Goal: Task Accomplishment & Management: Manage account settings

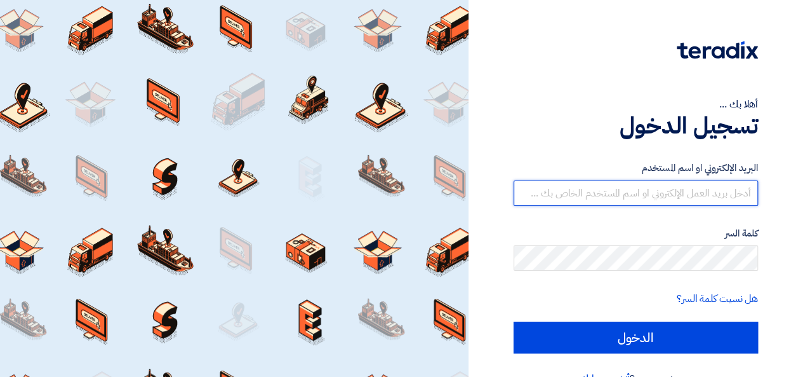
click at [541, 189] on input "text" at bounding box center [636, 192] width 244 height 25
type input "[PERSON_NAME][EMAIL_ADDRESS][DOMAIN_NAME]"
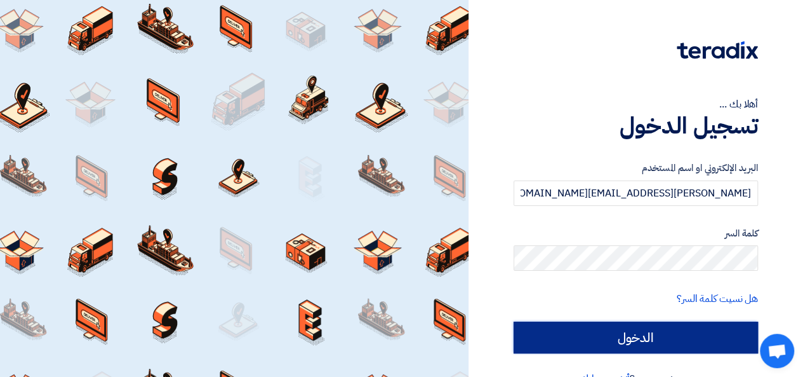
click at [589, 339] on input "الدخول" at bounding box center [636, 337] width 244 height 32
type input "Sign in"
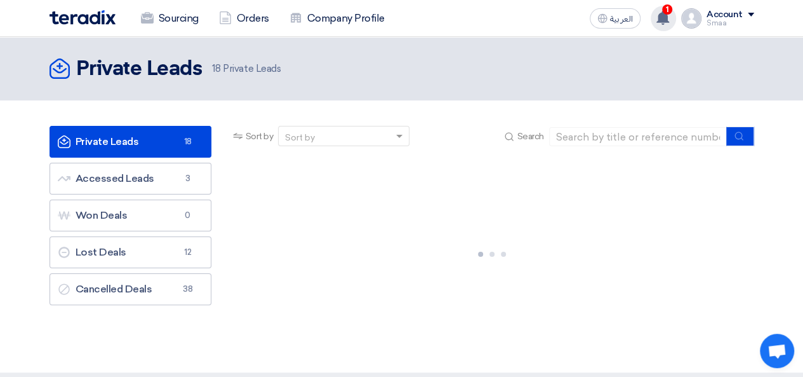
click at [660, 22] on icon at bounding box center [663, 18] width 14 height 14
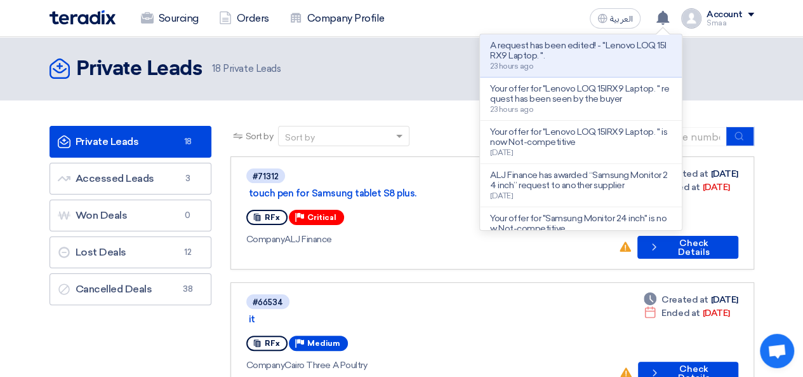
click at [550, 47] on p "A request has been edited! - "Lenovo LOQ 15IRX9 Laptop. "." at bounding box center [581, 51] width 182 height 20
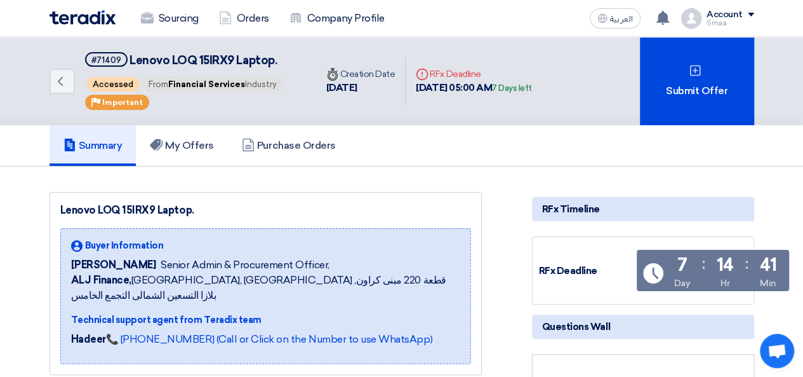
click at [472, 138] on div "Summary My Offers Purchase Orders" at bounding box center [402, 145] width 705 height 41
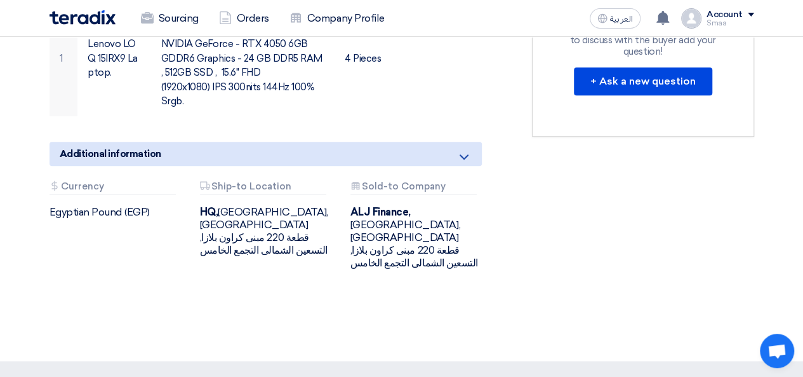
scroll to position [77, 0]
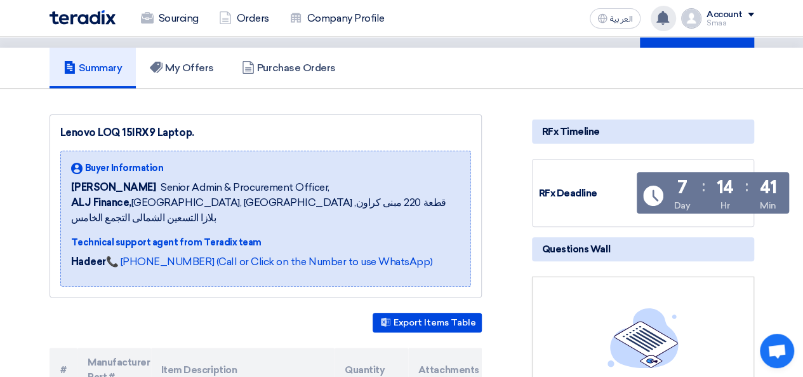
click at [664, 16] on use at bounding box center [663, 18] width 13 height 14
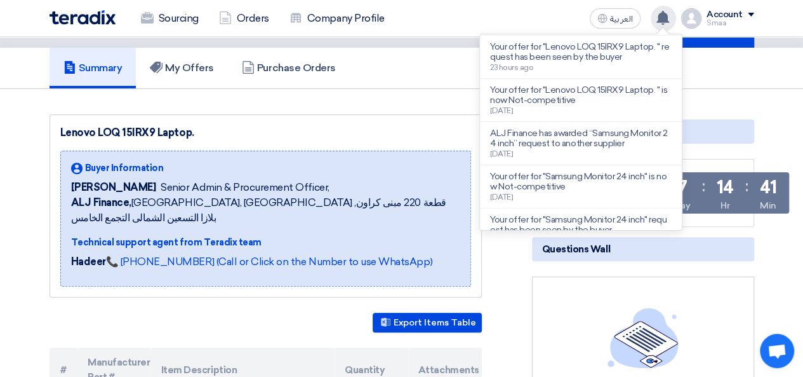
scroll to position [0, 0]
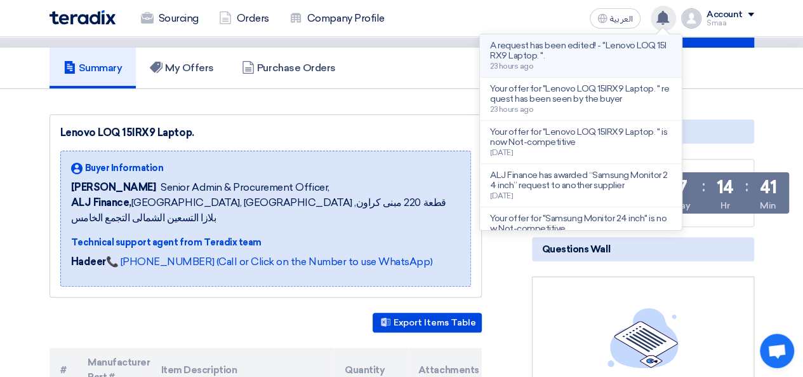
click at [533, 73] on li "A request has been edited! - "Lenovo LOQ 15IRX9 Laptop. ". 23 hours ago" at bounding box center [581, 55] width 202 height 43
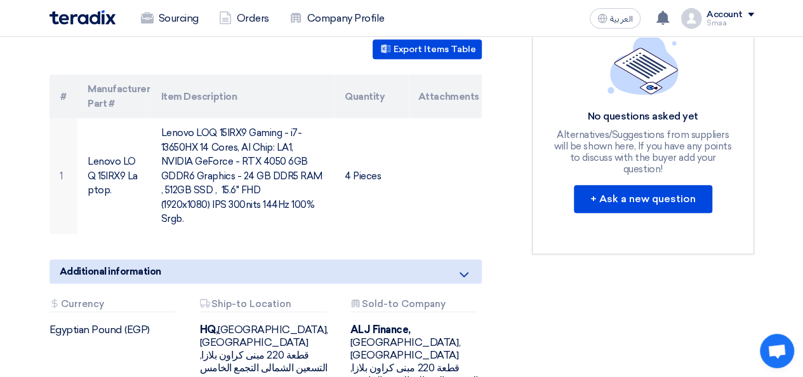
scroll to position [1, 0]
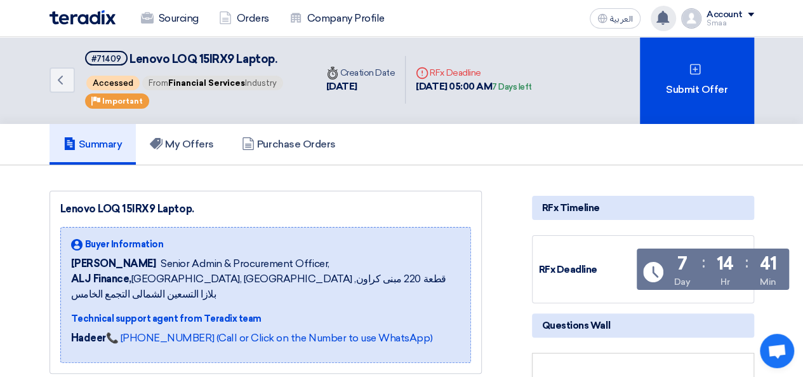
click at [657, 15] on icon at bounding box center [663, 18] width 14 height 14
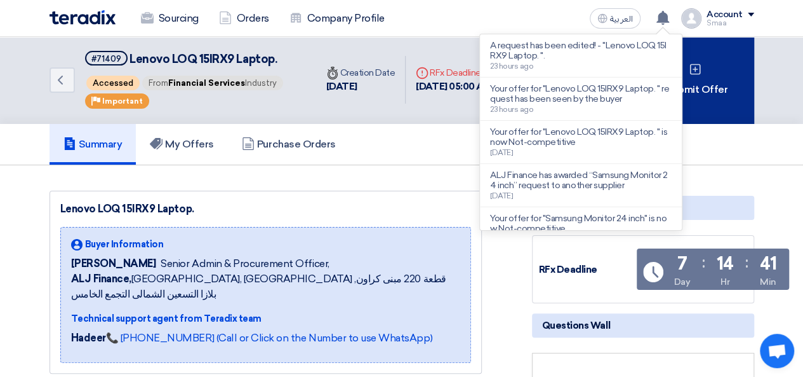
drag, startPoint x: 686, startPoint y: 84, endPoint x: 684, endPoint y: 97, distance: 12.8
click at [684, 97] on div "Submit Offer" at bounding box center [697, 80] width 114 height 88
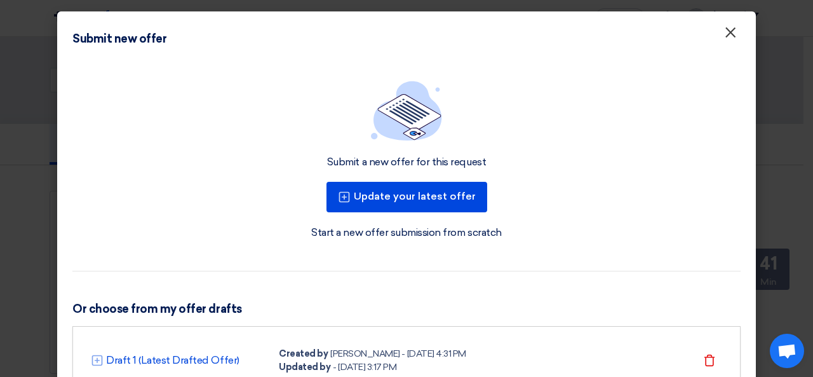
click at [728, 43] on span "×" at bounding box center [730, 35] width 13 height 25
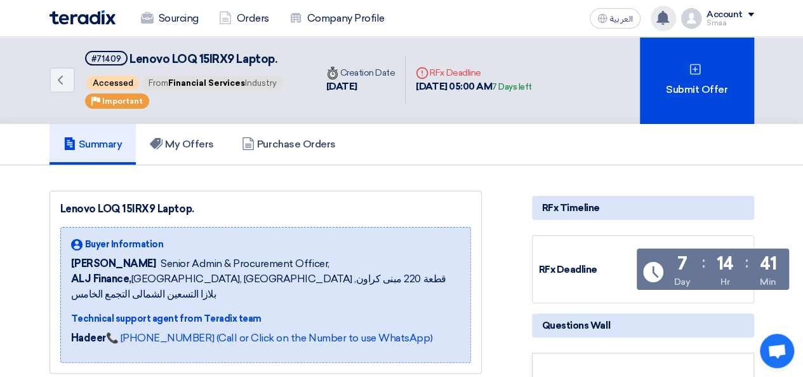
click at [658, 23] on icon at bounding box center [663, 18] width 14 height 14
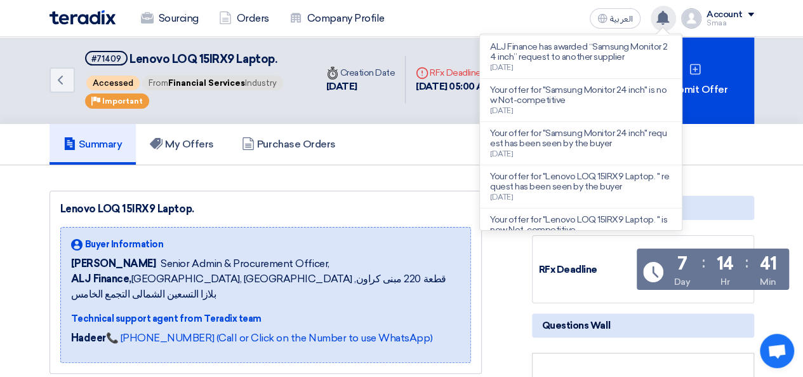
scroll to position [217, 0]
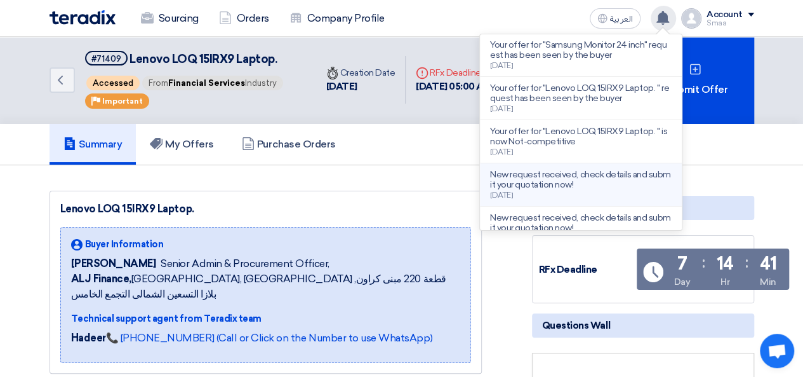
click at [605, 190] on div "New request received, check details and submit your quotation now! [DATE]" at bounding box center [581, 185] width 182 height 30
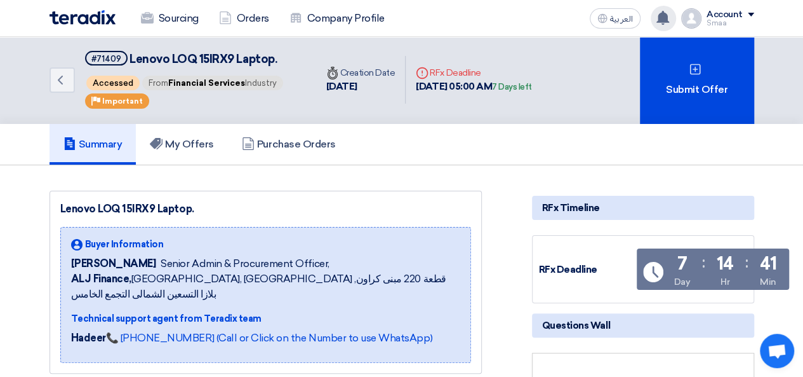
click at [658, 18] on icon at bounding box center [663, 18] width 14 height 14
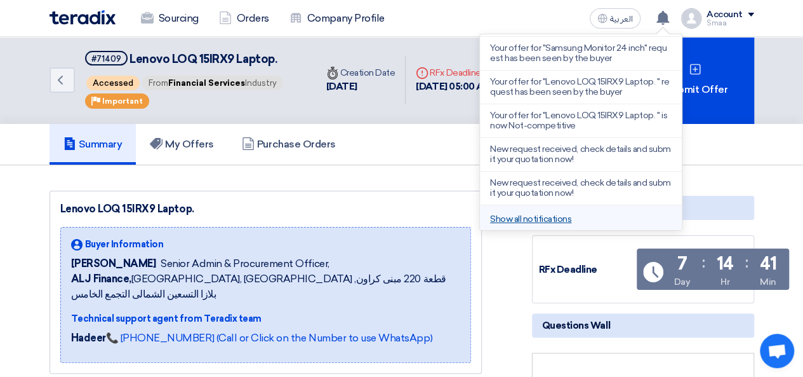
click at [571, 217] on link "Show all notifications" at bounding box center [530, 218] width 81 height 11
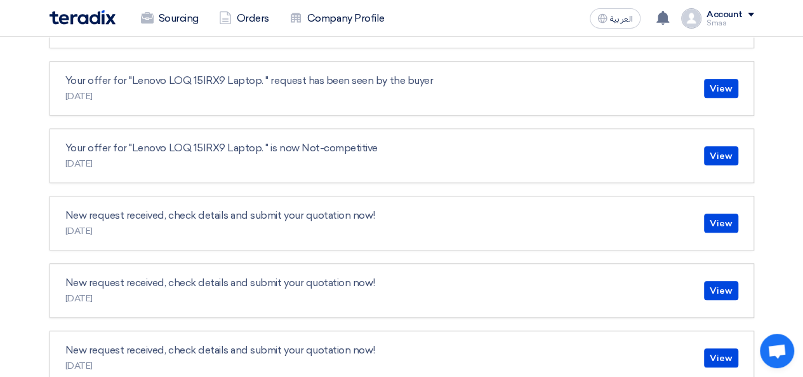
scroll to position [501, 0]
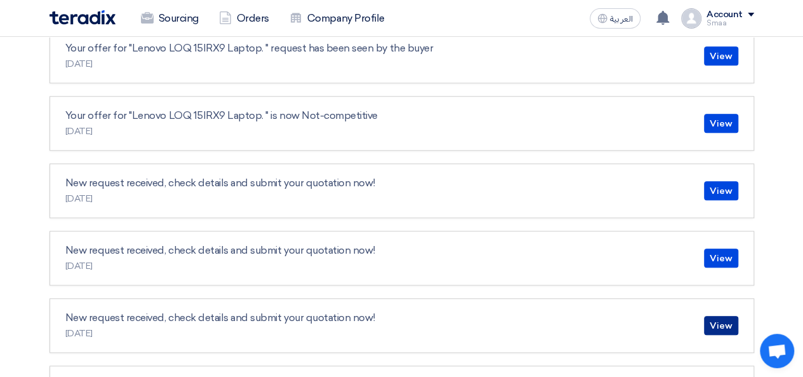
click at [721, 319] on link "View" at bounding box center [721, 325] width 34 height 19
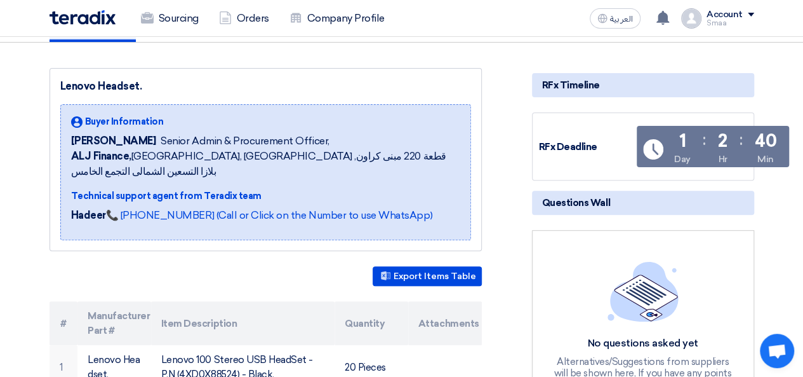
scroll to position [62, 0]
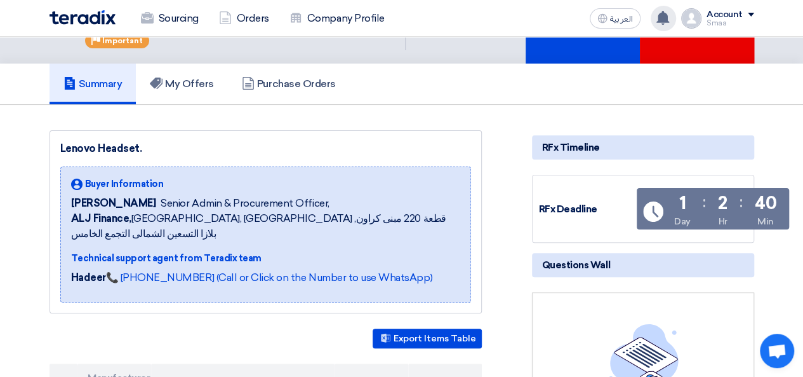
click at [662, 18] on use at bounding box center [663, 18] width 13 height 14
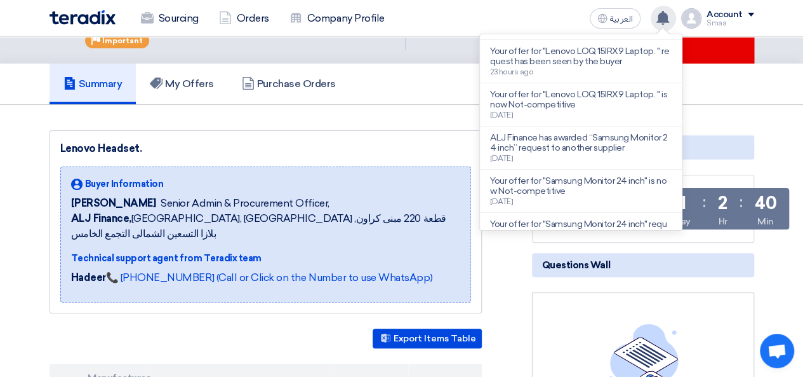
scroll to position [263, 0]
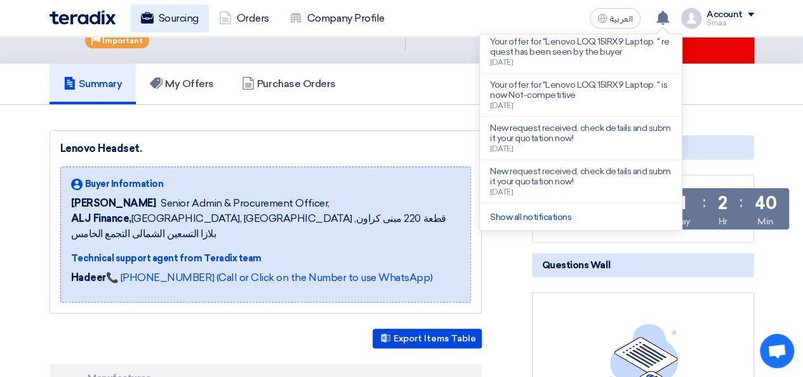
click at [177, 20] on link "Sourcing" at bounding box center [170, 18] width 78 height 28
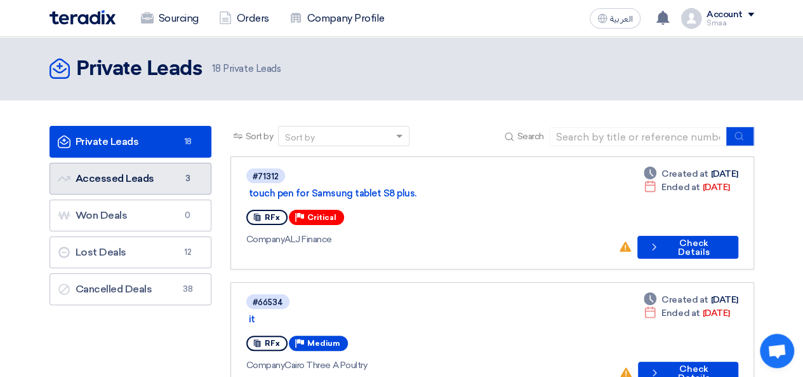
click at [142, 163] on link "Accessed Leads Accessed Leads 3" at bounding box center [131, 179] width 162 height 32
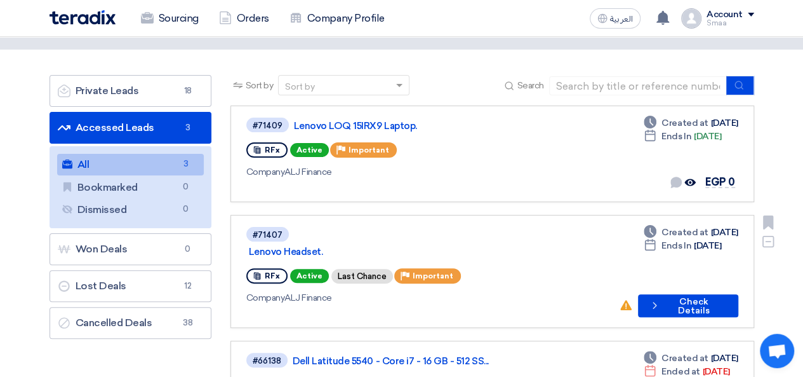
scroll to position [76, 0]
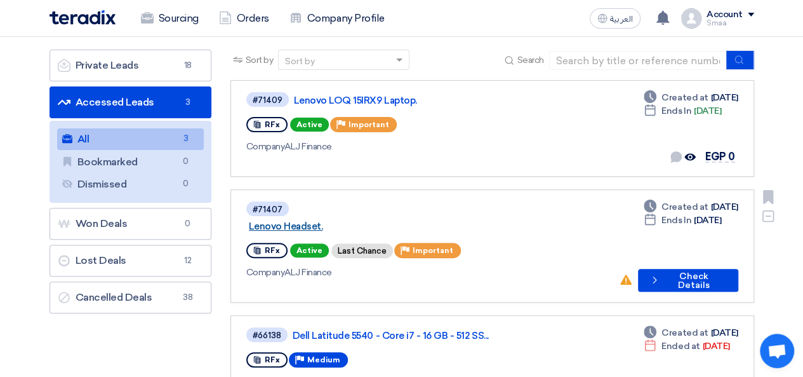
click at [345, 220] on link "Lenovo Headset." at bounding box center [407, 225] width 317 height 11
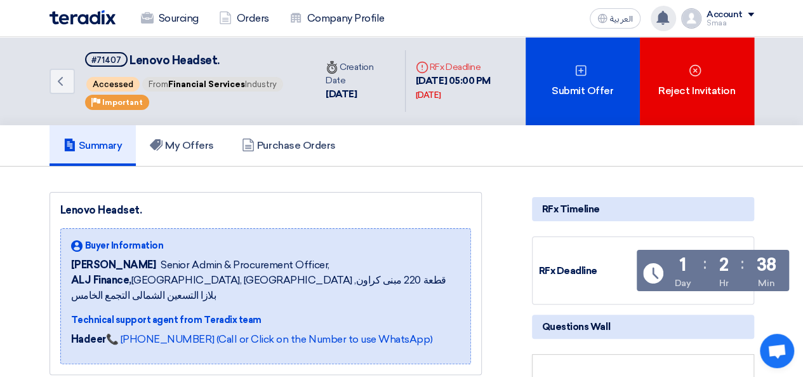
click at [660, 20] on use at bounding box center [663, 18] width 13 height 14
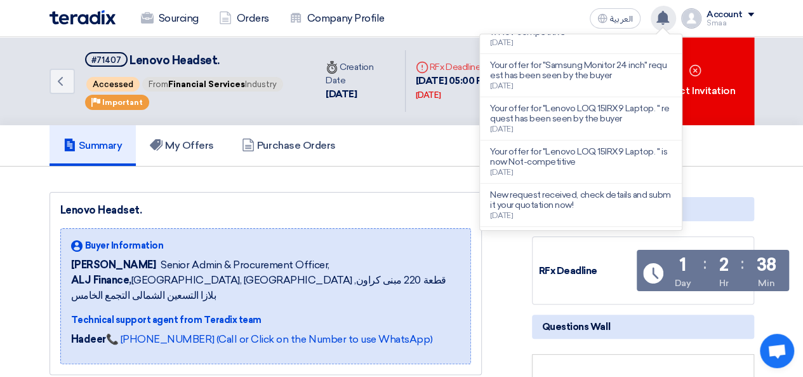
scroll to position [263, 0]
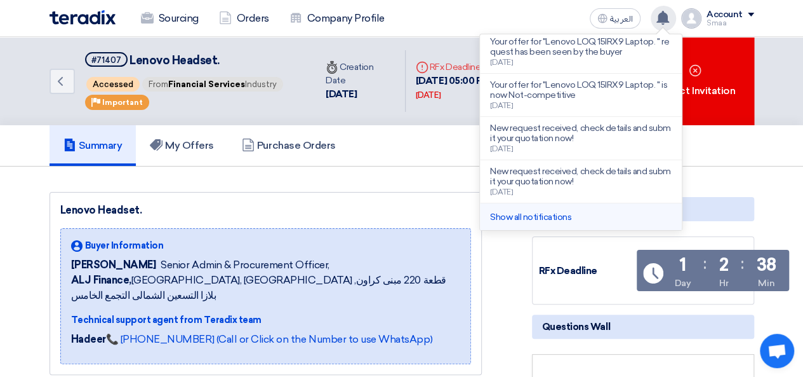
click at [577, 210] on li "Show all notifications" at bounding box center [581, 216] width 202 height 27
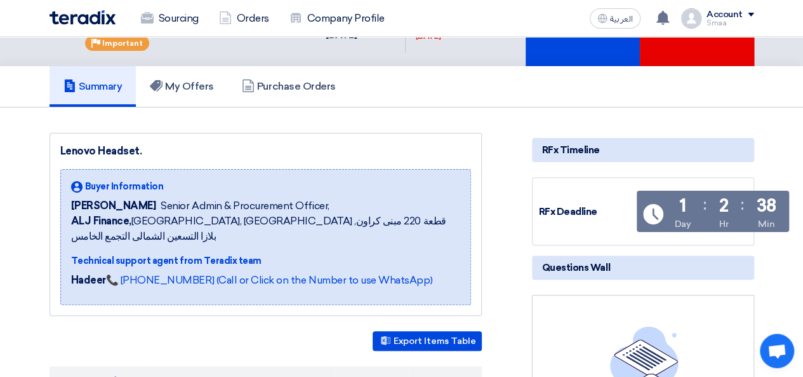
scroll to position [0, 0]
